Goal: Navigation & Orientation: Understand site structure

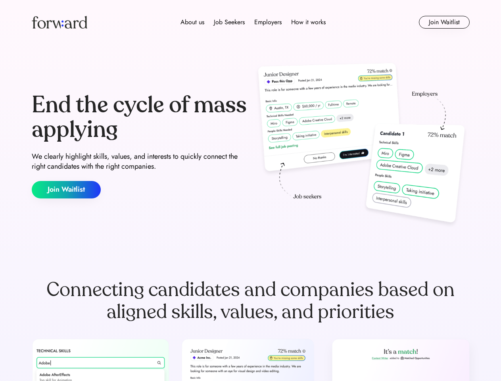
click at [250, 190] on div "End the cycle of mass applying We clearly highlight skills, values, and interes…" at bounding box center [251, 145] width 438 height 171
click at [251, 22] on div "About us Job Seekers Employers How it works" at bounding box center [253, 22] width 313 height 10
click at [59, 22] on img at bounding box center [60, 22] width 56 height 13
click at [253, 22] on div "About us Job Seekers Employers How it works" at bounding box center [253, 22] width 313 height 10
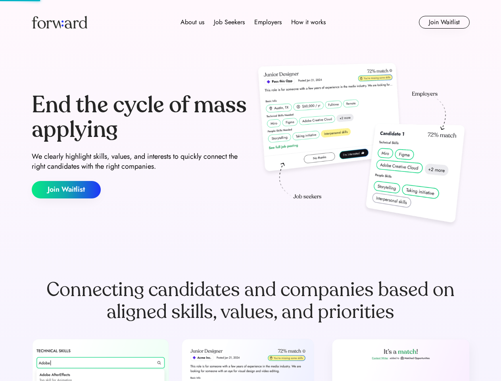
click at [192, 22] on div "About us" at bounding box center [192, 22] width 24 height 10
click at [229, 22] on div "Job Seekers" at bounding box center [229, 22] width 31 height 10
click at [268, 22] on div "Employers" at bounding box center [267, 22] width 27 height 10
